Goal: Task Accomplishment & Management: Manage account settings

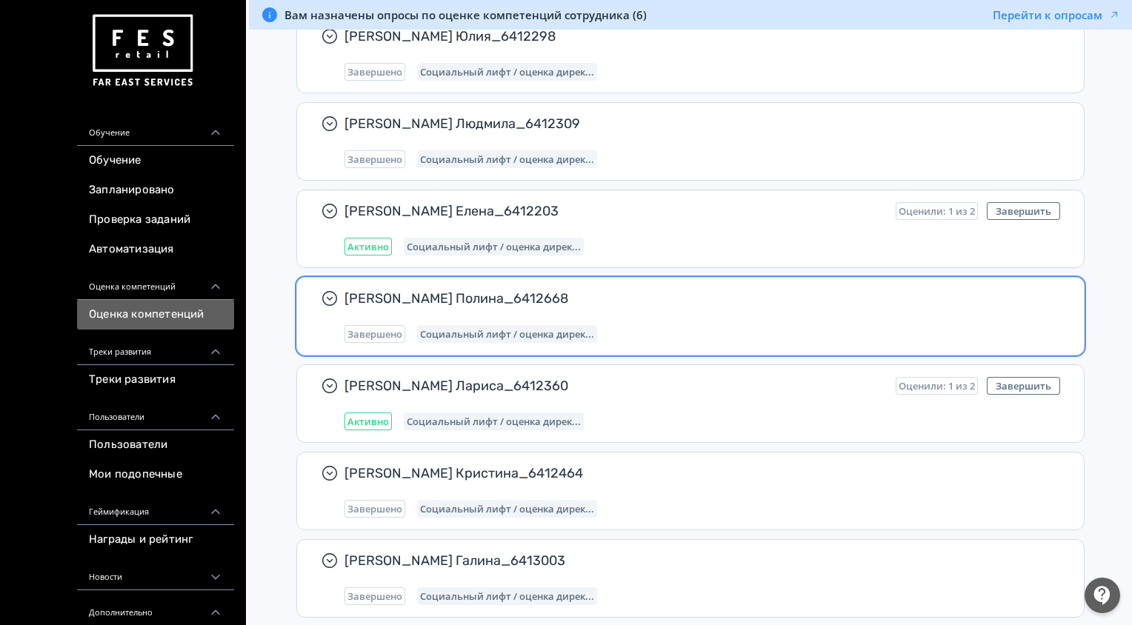
scroll to position [310, 0]
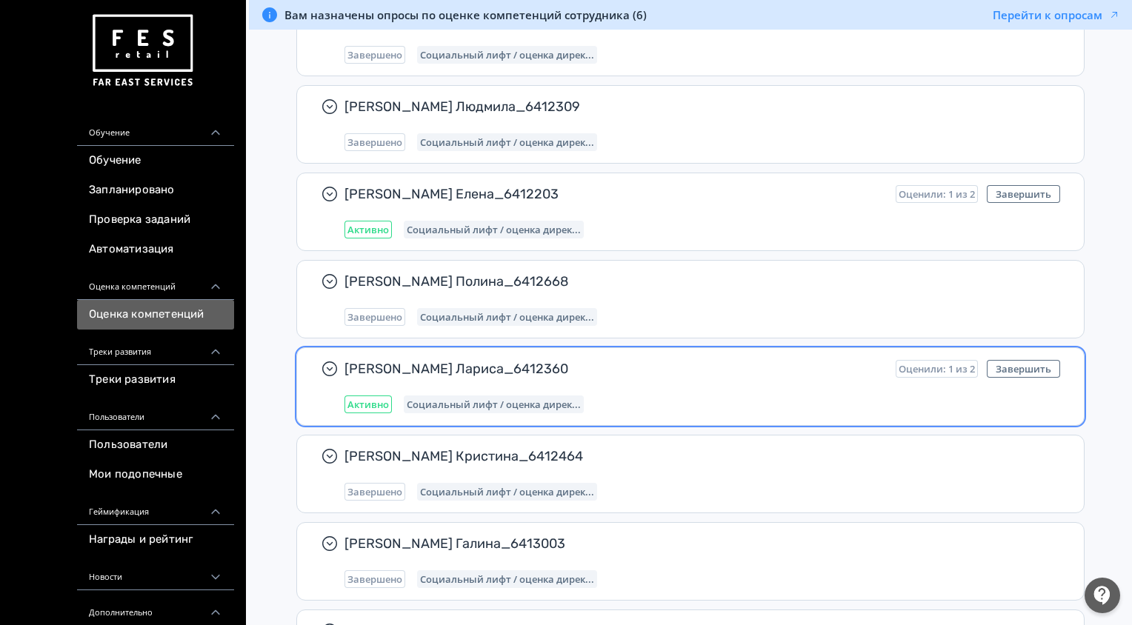
click at [465, 392] on div "[PERSON_NAME] Лариса_6412360 Оценили: 1 из 2 Завершить Активно Социальный лифт …" at bounding box center [701, 386] width 715 height 53
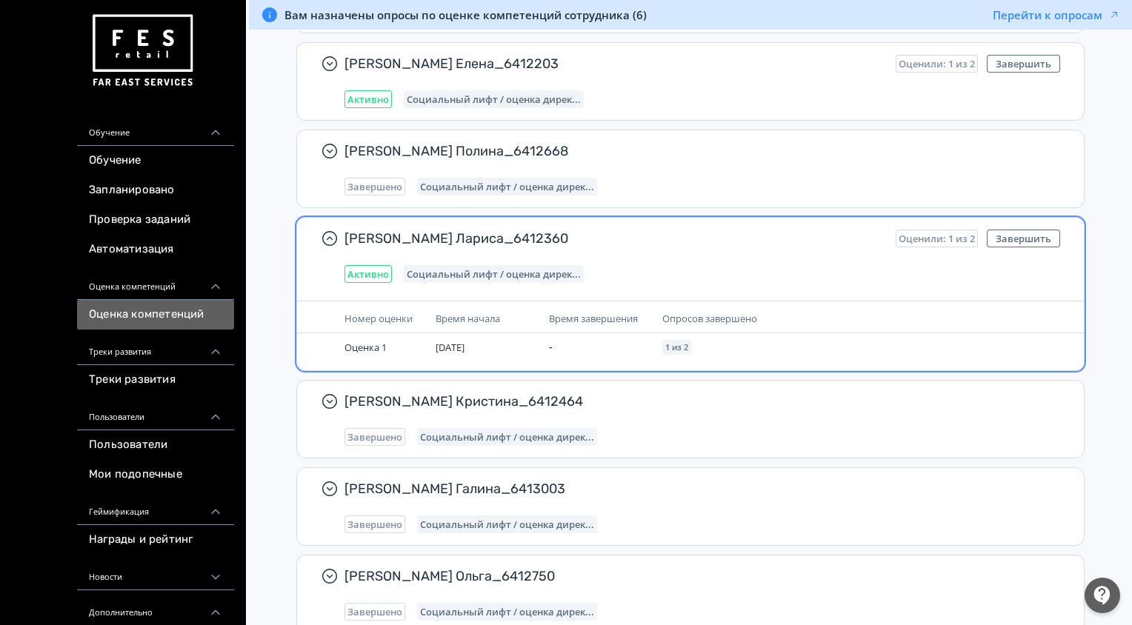
scroll to position [441, 0]
click at [1029, 238] on button "Завершить" at bounding box center [1023, 238] width 73 height 18
click at [1016, 236] on button "Завершить" at bounding box center [1023, 238] width 73 height 18
click at [1036, 237] on button "Завершить" at bounding box center [1023, 238] width 73 height 18
click at [370, 275] on span "Активно" at bounding box center [367, 273] width 41 height 12
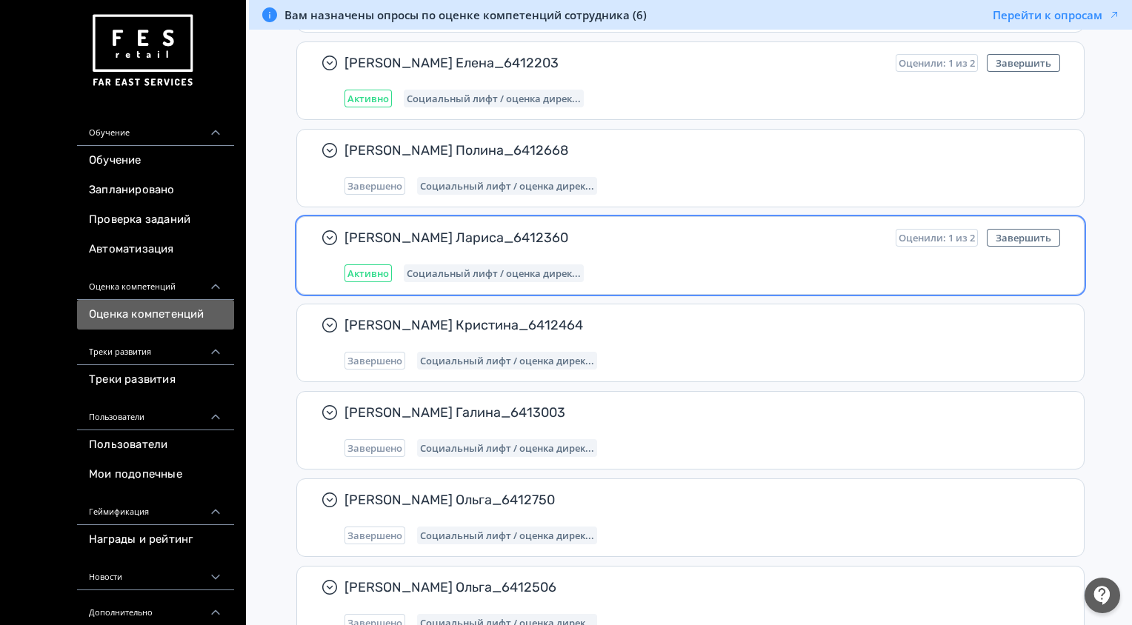
click at [370, 275] on span "Активно" at bounding box center [367, 273] width 41 height 12
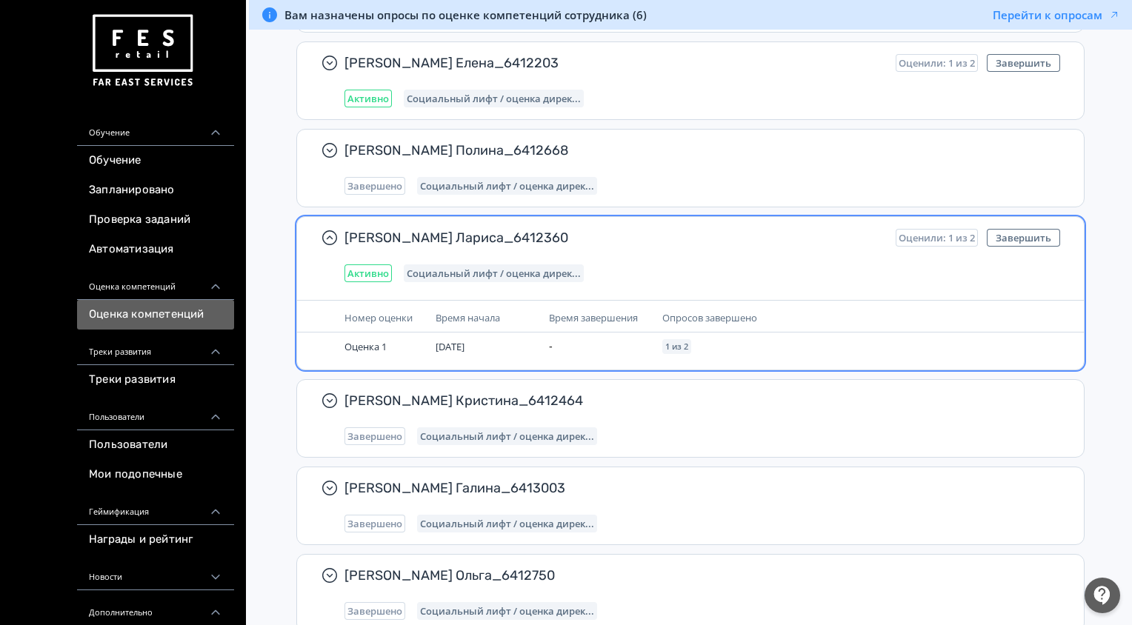
click at [470, 270] on span "Социальный лифт / оценка дирек..." at bounding box center [494, 273] width 174 height 12
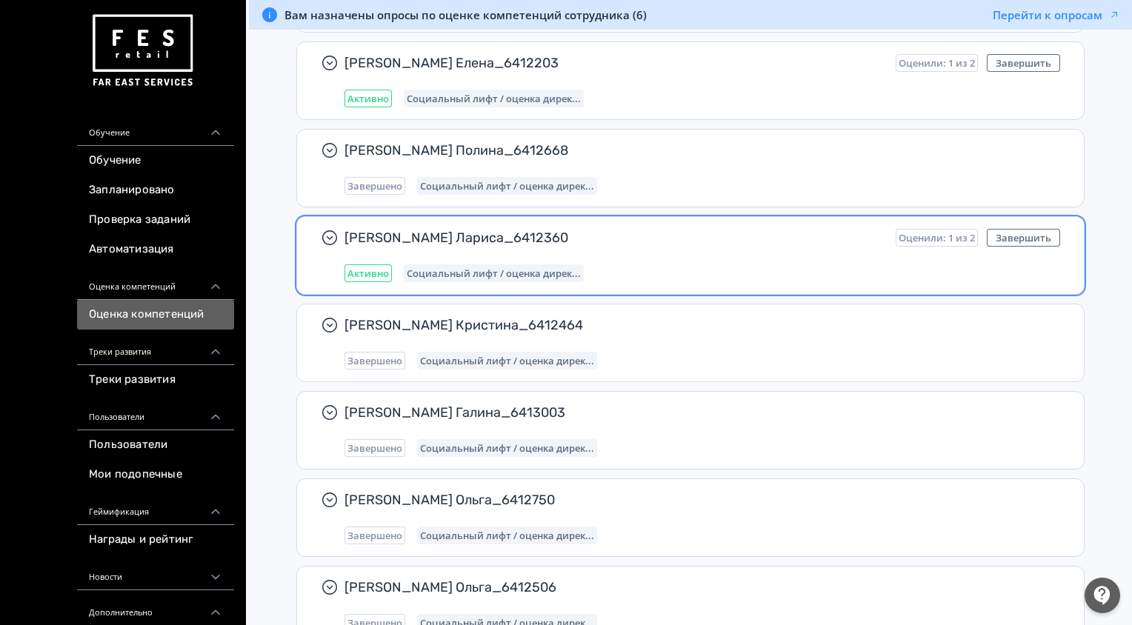
click at [470, 270] on span "Социальный лифт / оценка дирек..." at bounding box center [494, 273] width 174 height 12
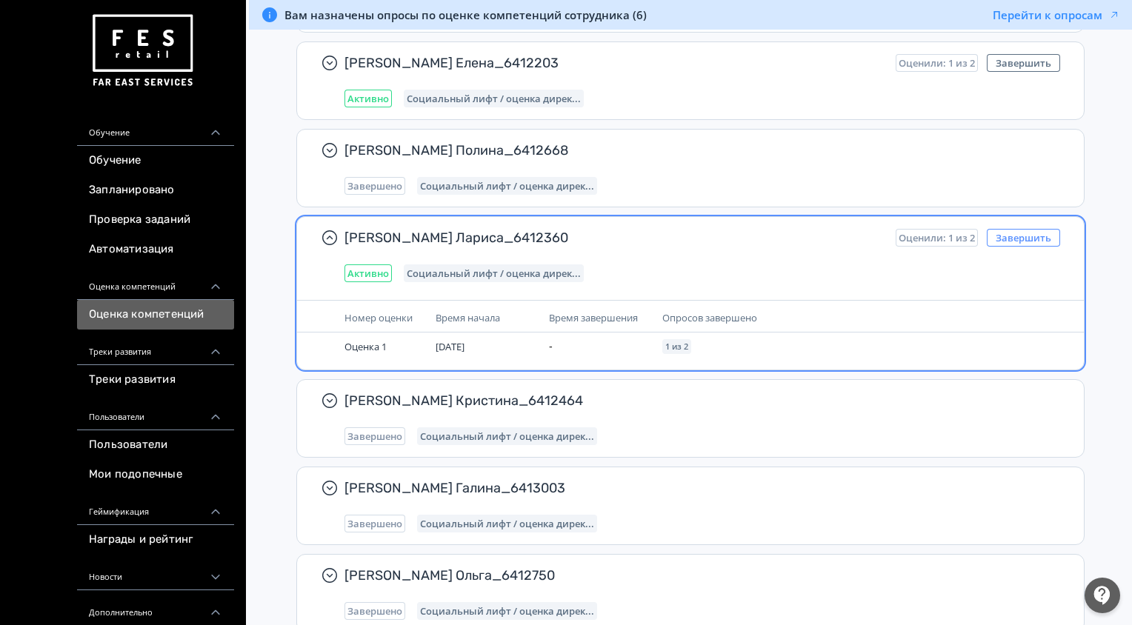
click at [1027, 235] on button "Завершить" at bounding box center [1023, 238] width 73 height 18
click at [835, 310] on div "Опросов завершено" at bounding box center [788, 318] width 253 height 16
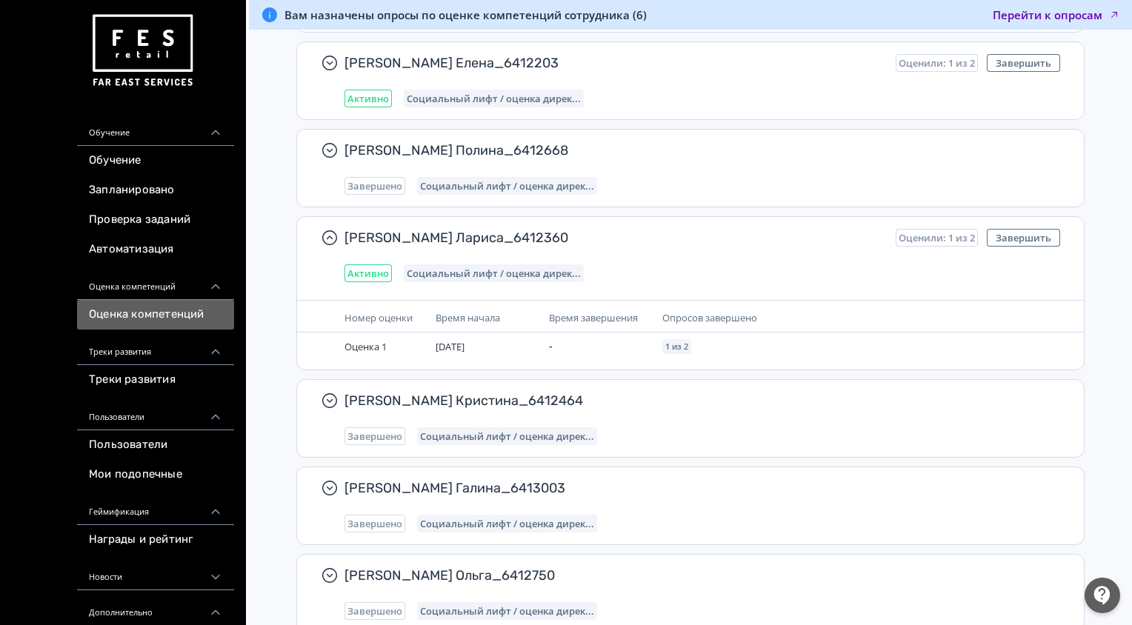
click at [1071, 15] on button "Перейти к опросам" at bounding box center [1055, 14] width 127 height 15
